Goal: Information Seeking & Learning: Learn about a topic

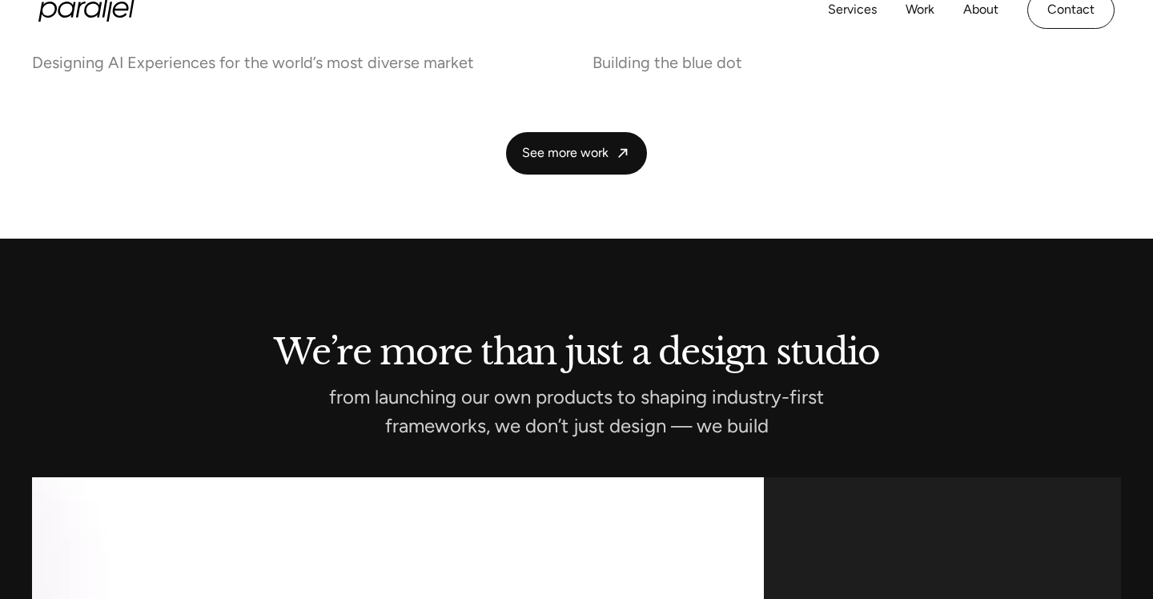
scroll to position [3681, 0]
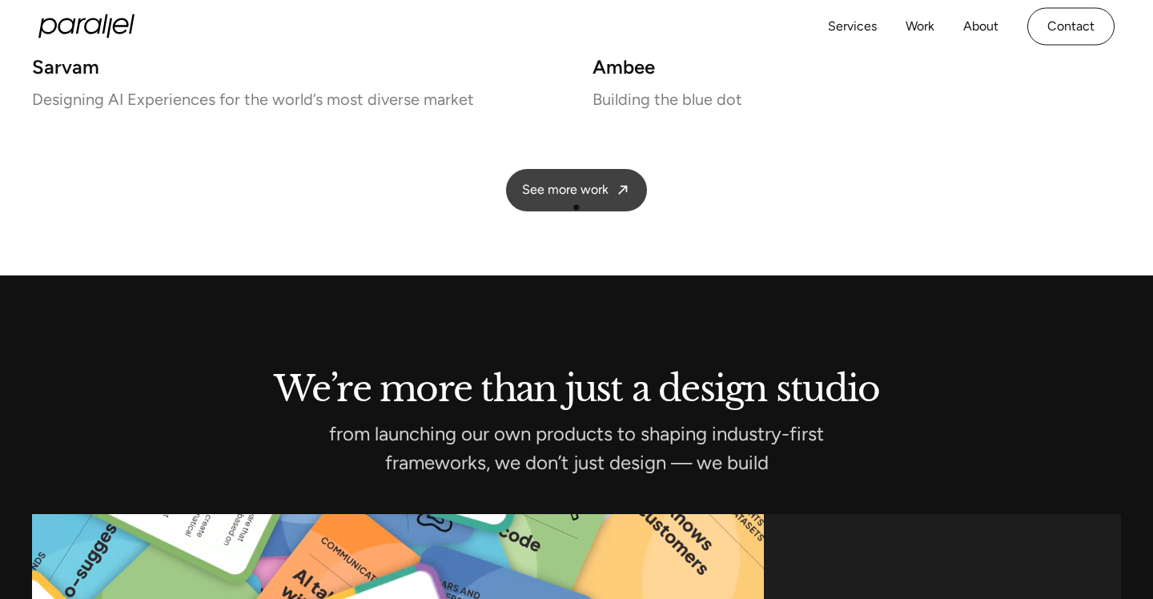
click at [578, 195] on span "See more work" at bounding box center [565, 190] width 86 height 17
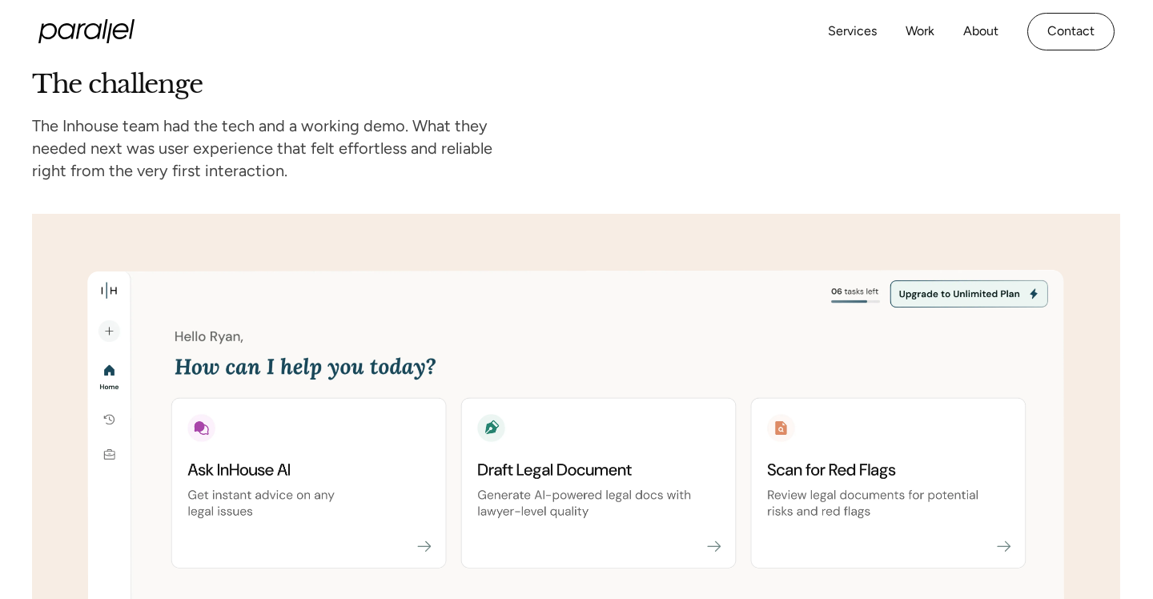
scroll to position [1830, 0]
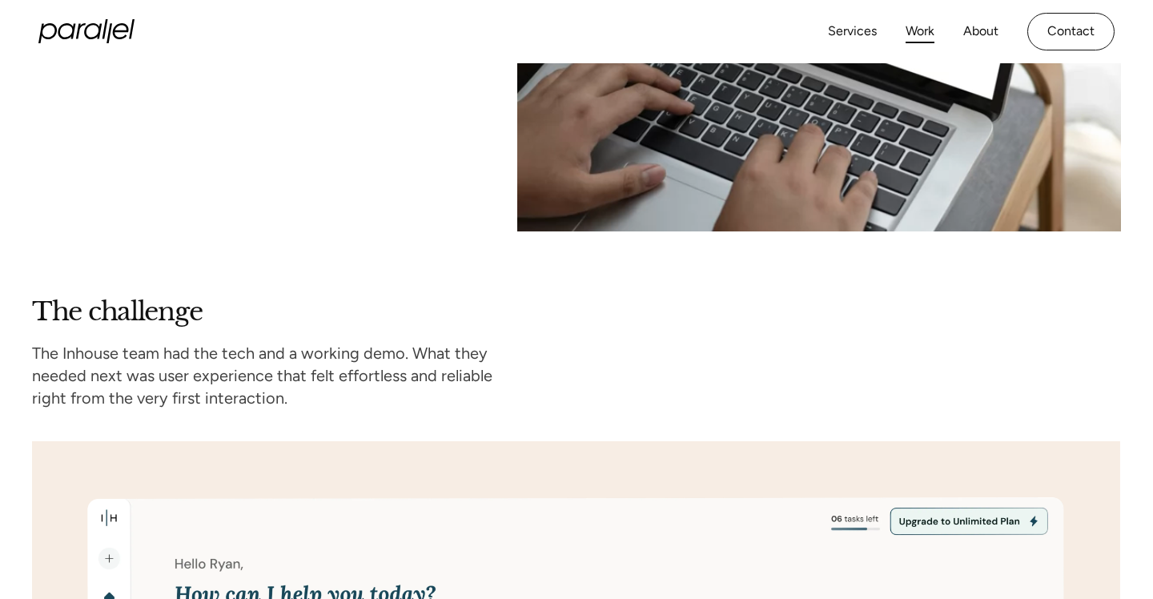
click at [914, 24] on link "Work" at bounding box center [920, 31] width 29 height 23
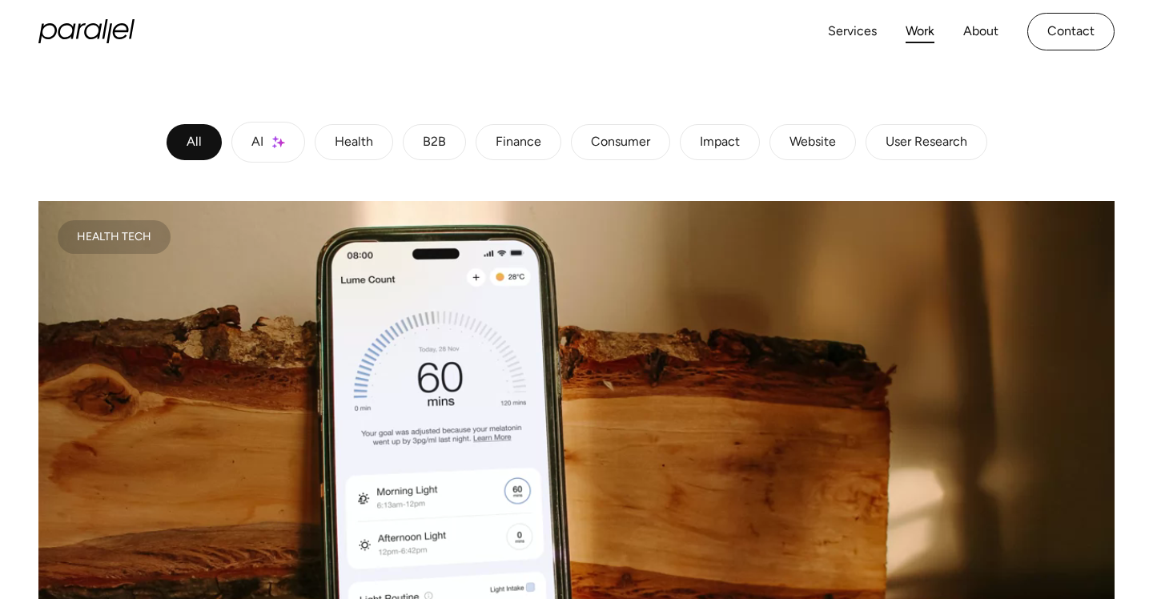
click at [621, 159] on link "Consumer" at bounding box center [620, 142] width 99 height 37
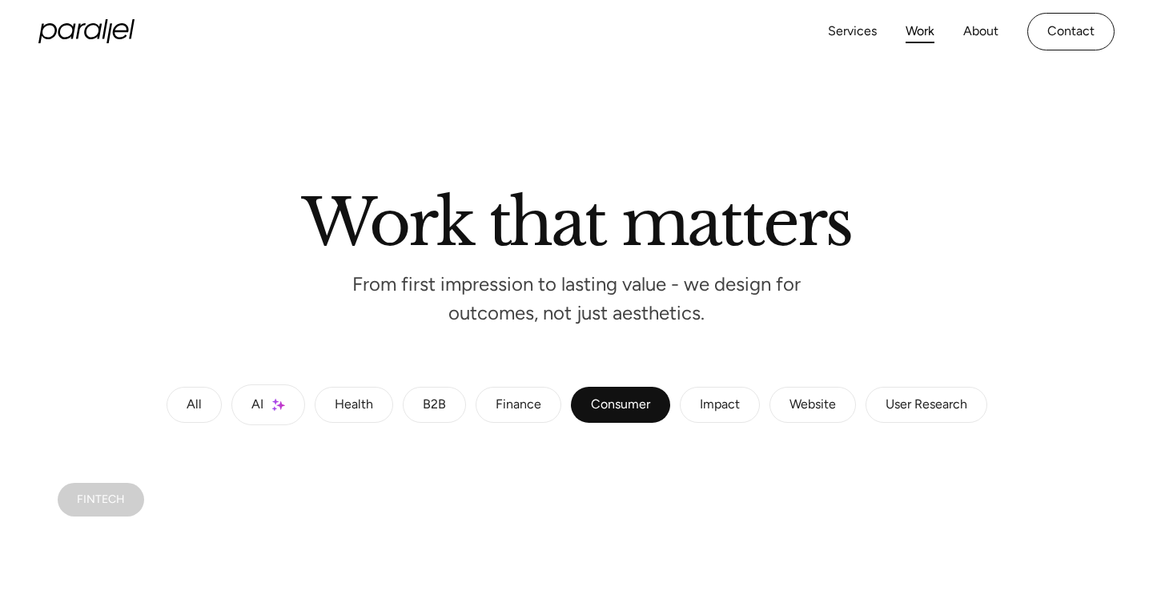
click at [716, 405] on div "Impact" at bounding box center [720, 405] width 40 height 10
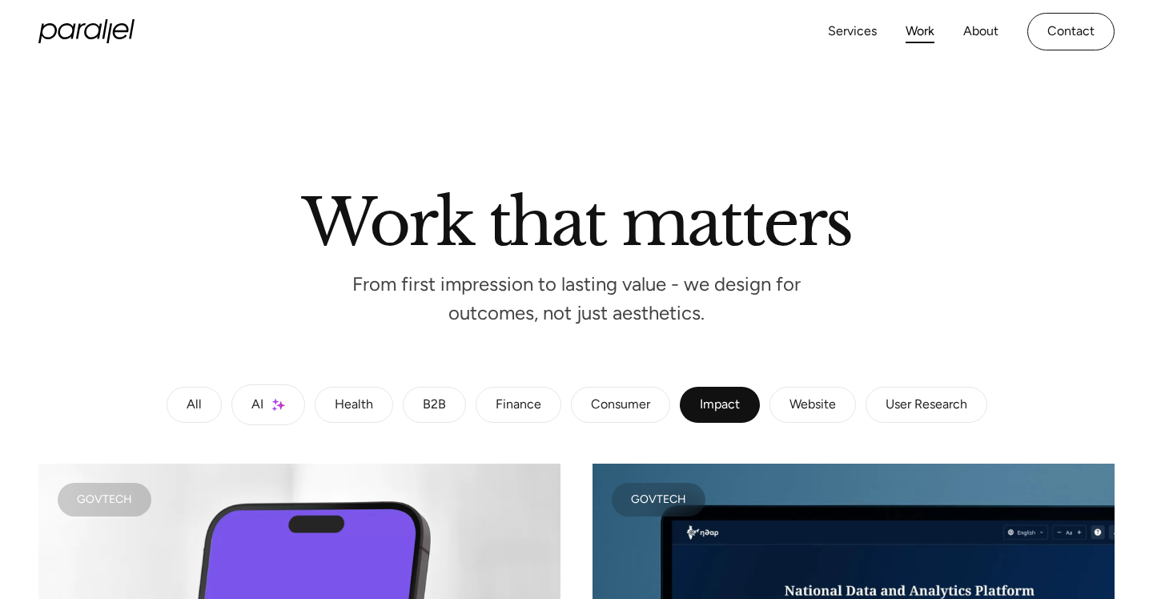
click at [418, 404] on link "B2B" at bounding box center [434, 405] width 63 height 37
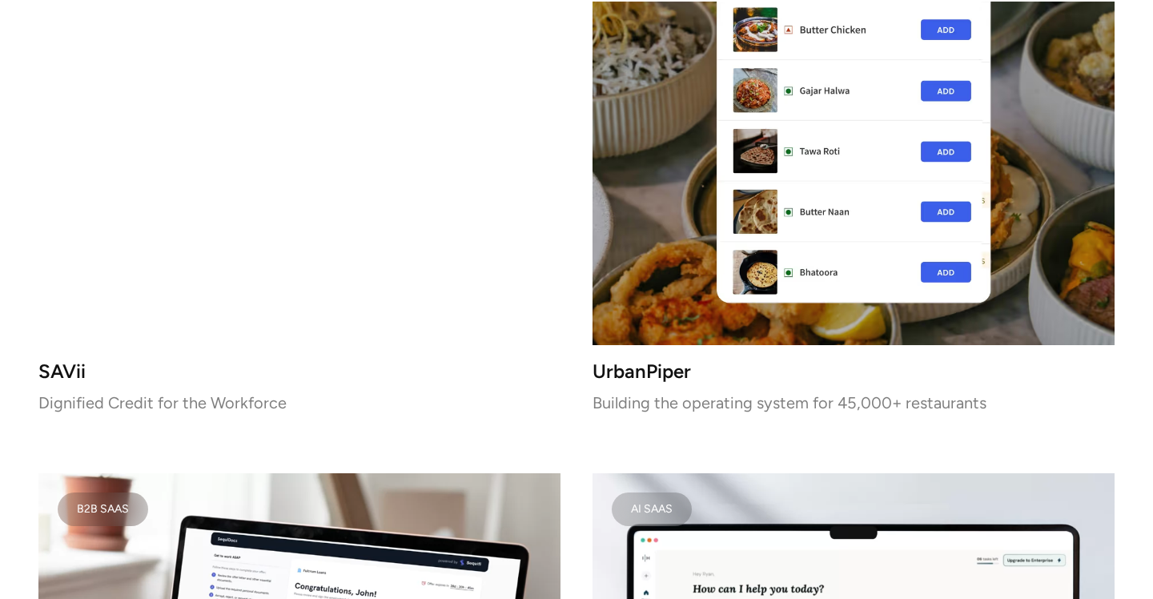
scroll to position [1073, 0]
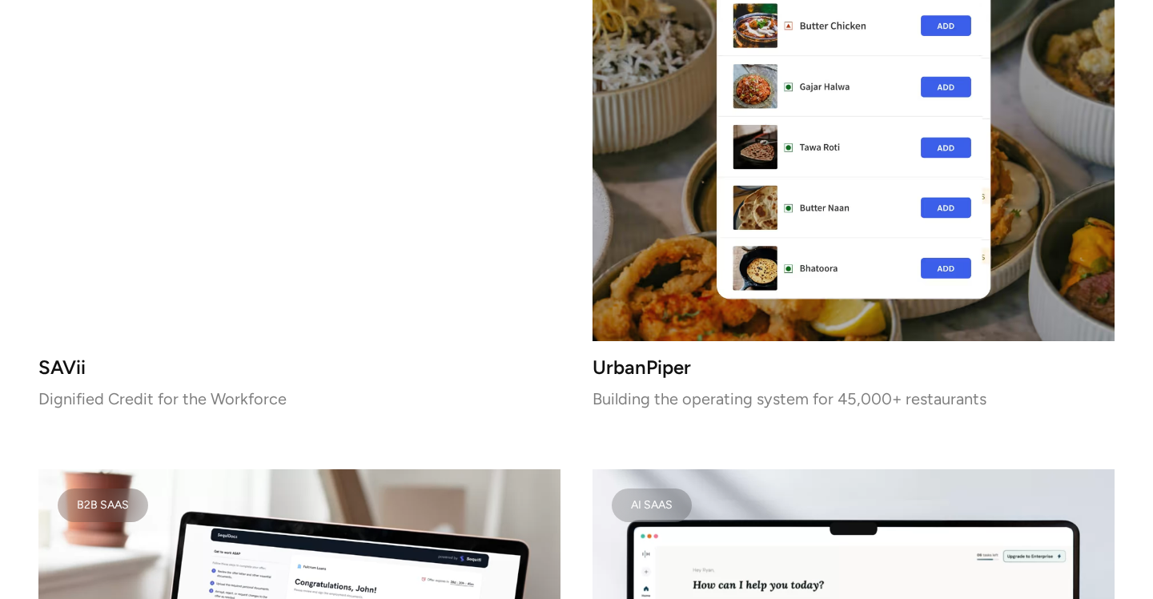
click at [340, 304] on video at bounding box center [299, 136] width 522 height 412
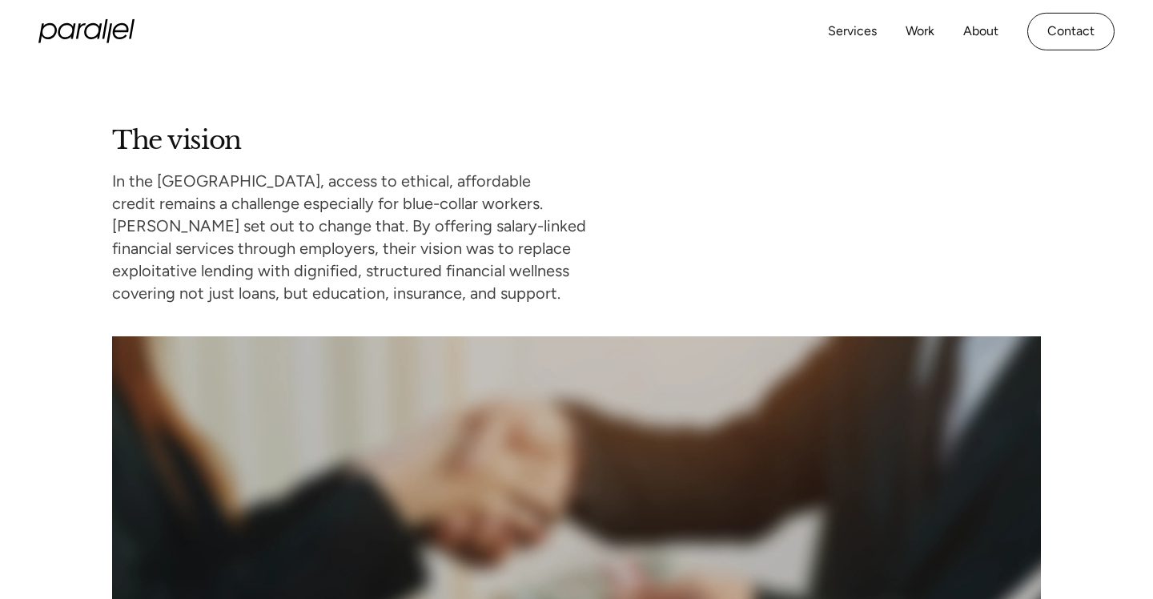
scroll to position [1292, 0]
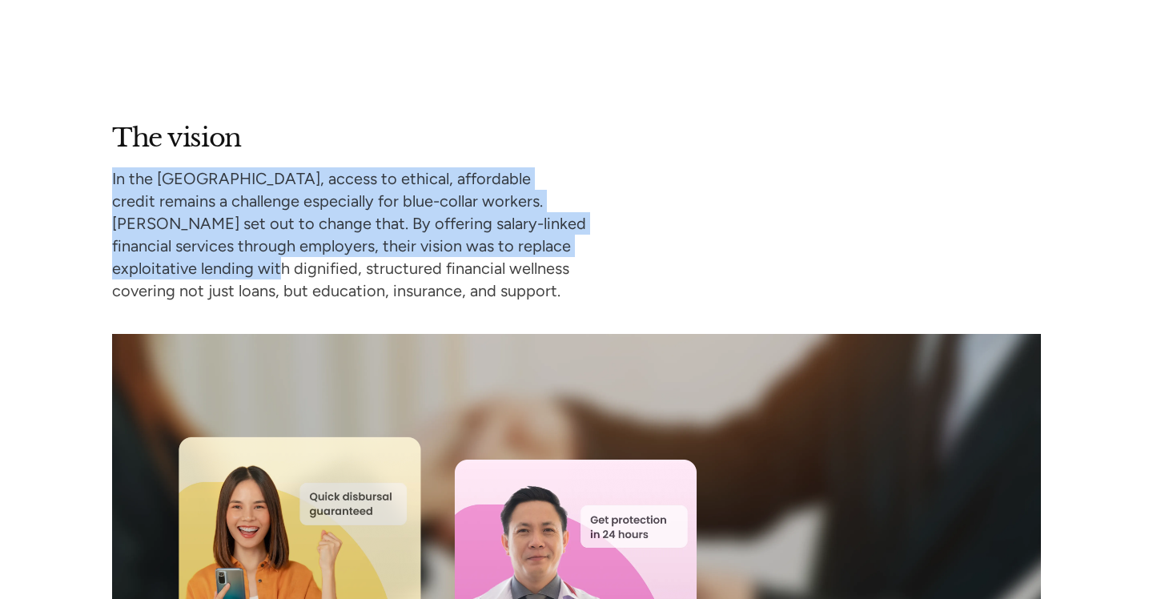
drag, startPoint x: 108, startPoint y: 184, endPoint x: 472, endPoint y: 247, distance: 369.8
click at [475, 247] on div "The vision In the [GEOGRAPHIC_DATA], access to ethical, affordable credit remai…" at bounding box center [576, 503] width 1153 height 762
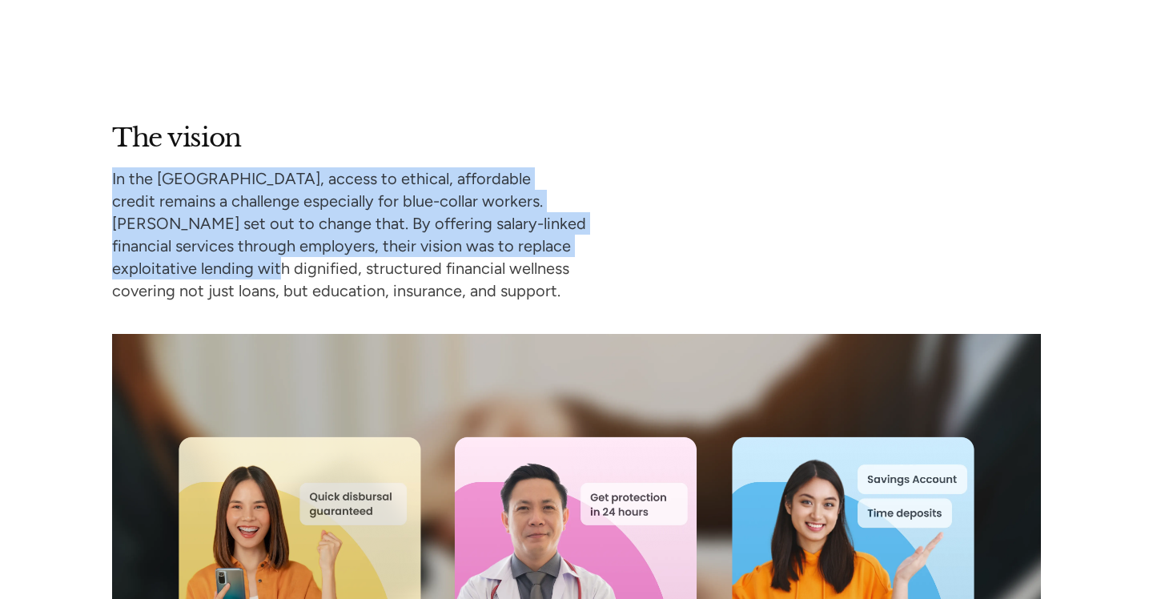
click at [324, 199] on p "In the Philippines, access to ethical, affordable credit remains a challenge es…" at bounding box center [387, 234] width 551 height 135
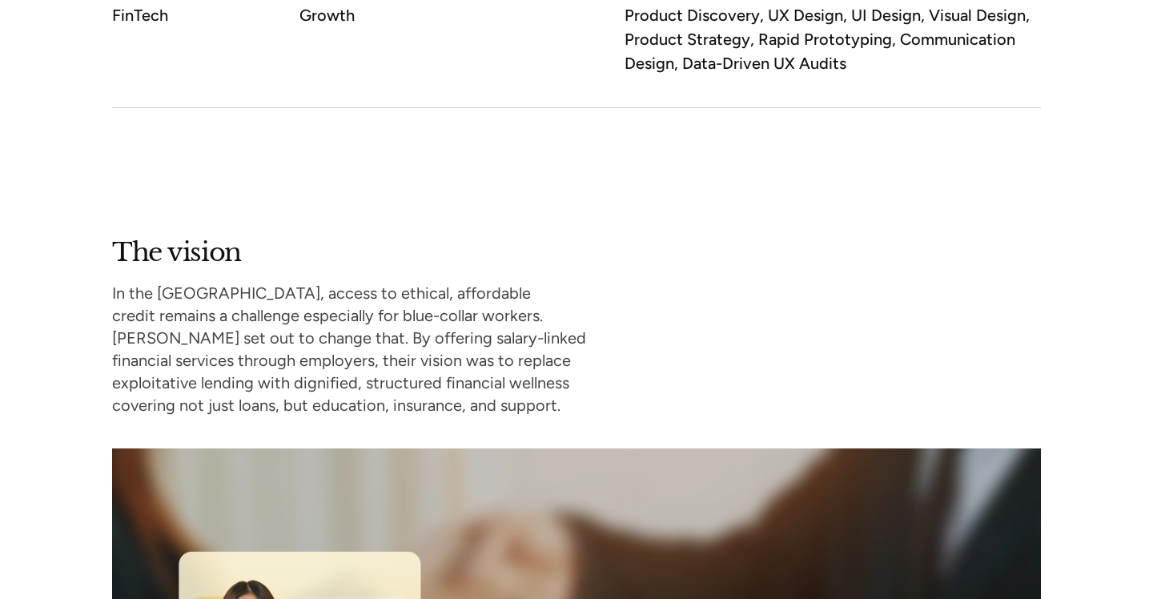
scroll to position [1185, 0]
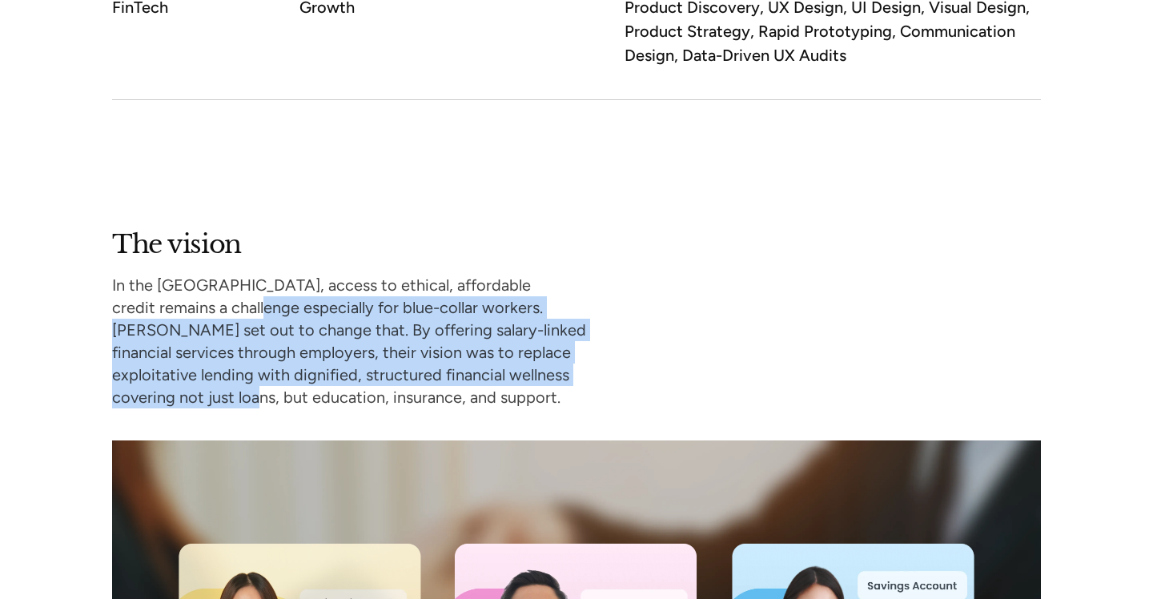
drag, startPoint x: 120, startPoint y: 299, endPoint x: 424, endPoint y: 383, distance: 314.9
click at [424, 383] on p "In the Philippines, access to ethical, affordable credit remains a challenge es…" at bounding box center [387, 341] width 551 height 135
click at [376, 348] on p "In the Philippines, access to ethical, affordable credit remains a challenge es…" at bounding box center [387, 341] width 551 height 135
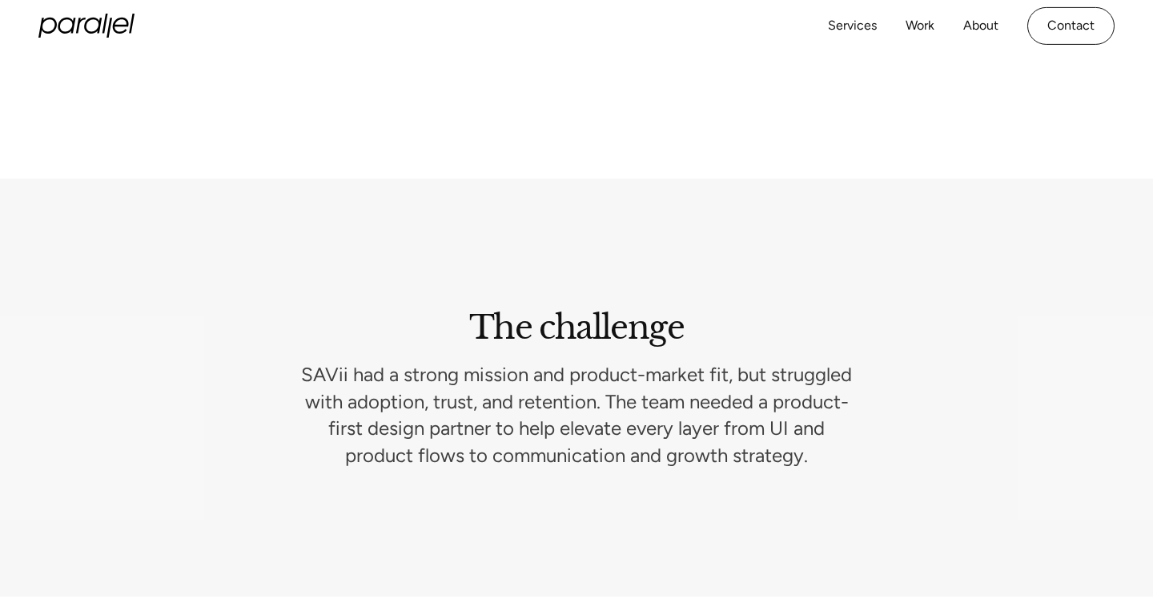
scroll to position [2096, 0]
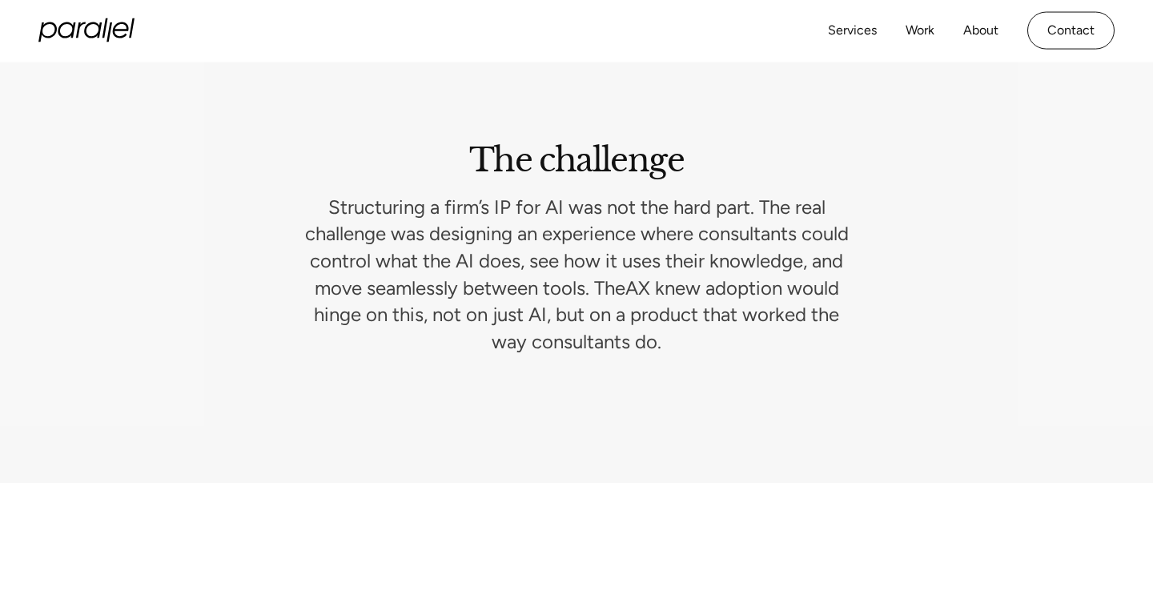
scroll to position [2217, 0]
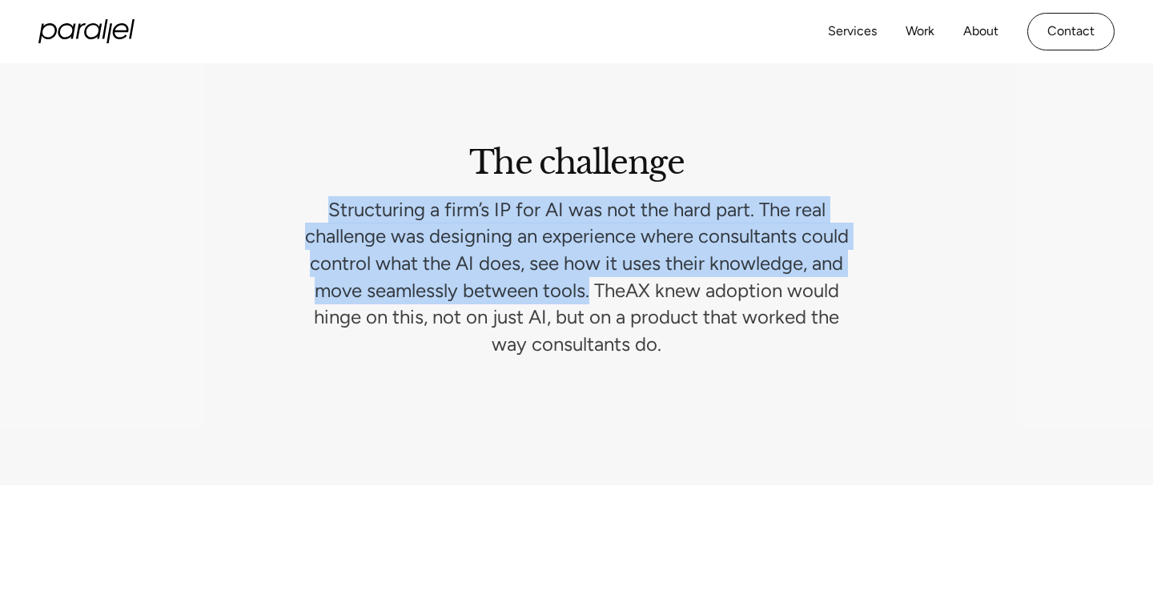
drag, startPoint x: 317, startPoint y: 214, endPoint x: 585, endPoint y: 291, distance: 279.3
click at [585, 291] on p "Structuring a firm’s IP for AI was not the hard part. The real challenge was de…" at bounding box center [576, 277] width 551 height 162
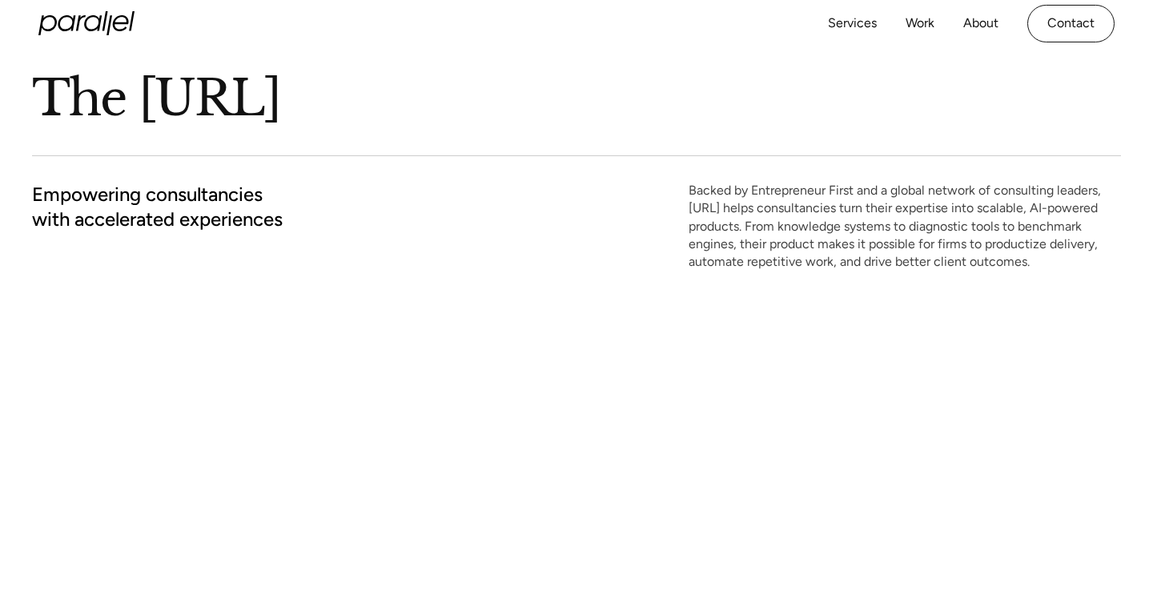
scroll to position [0, 0]
